Goal: Find specific page/section: Find specific page/section

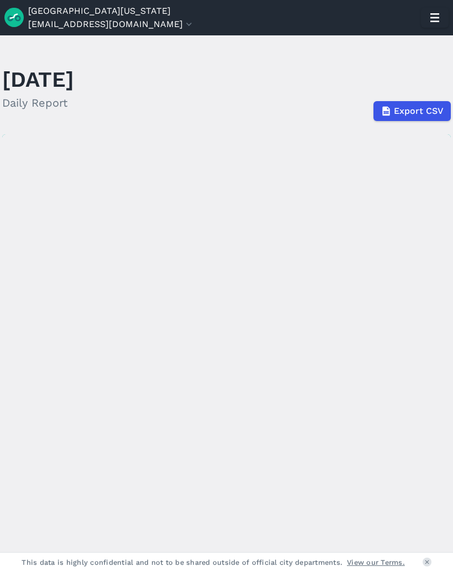
click at [442, 23] on icon "button" at bounding box center [435, 18] width 18 height 18
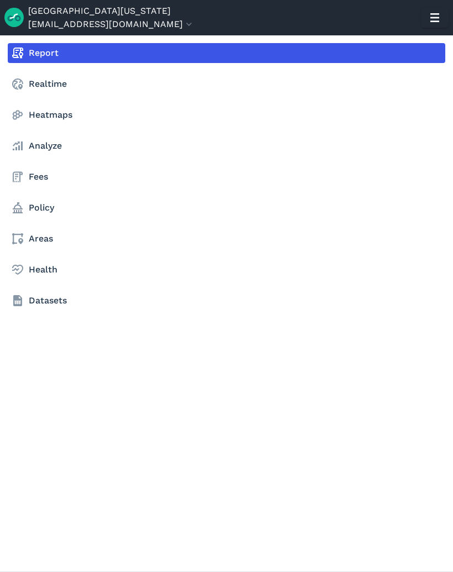
click at [44, 86] on link "Realtime" at bounding box center [227, 84] width 438 height 20
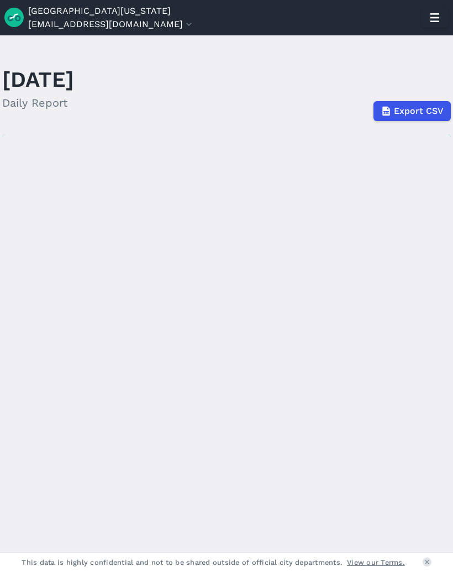
click at [428, 20] on icon "button" at bounding box center [435, 18] width 18 height 18
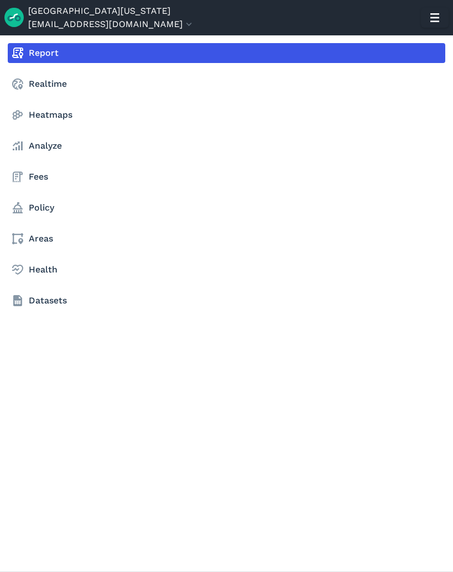
click at [87, 89] on link "Realtime" at bounding box center [227, 84] width 438 height 20
